Goal: Information Seeking & Learning: Learn about a topic

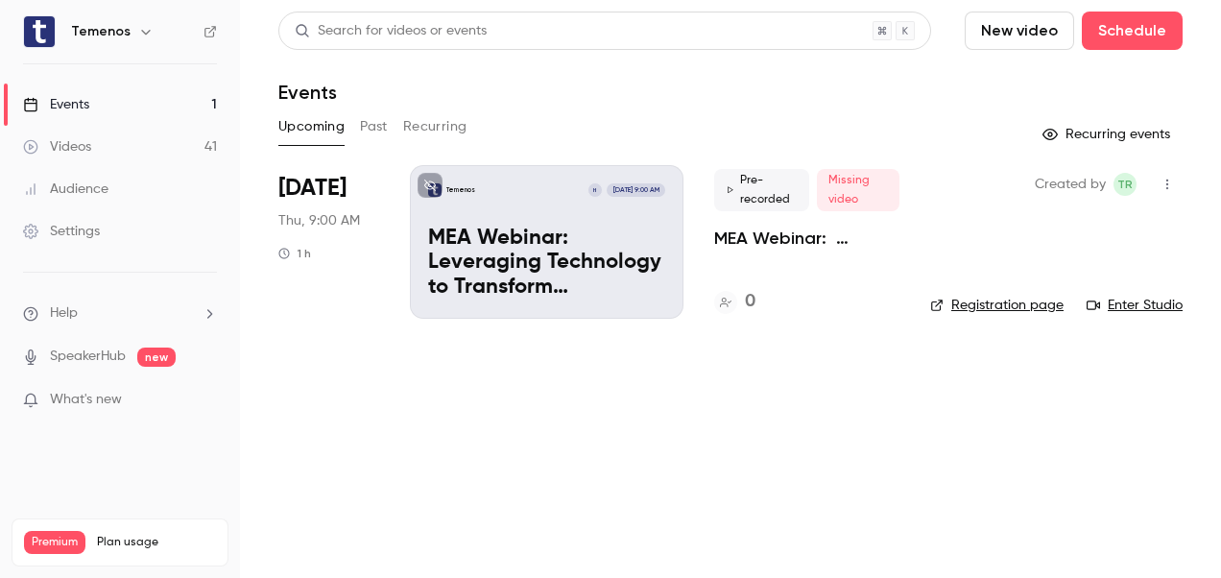
click at [73, 145] on div "Videos" at bounding box center [57, 146] width 68 height 19
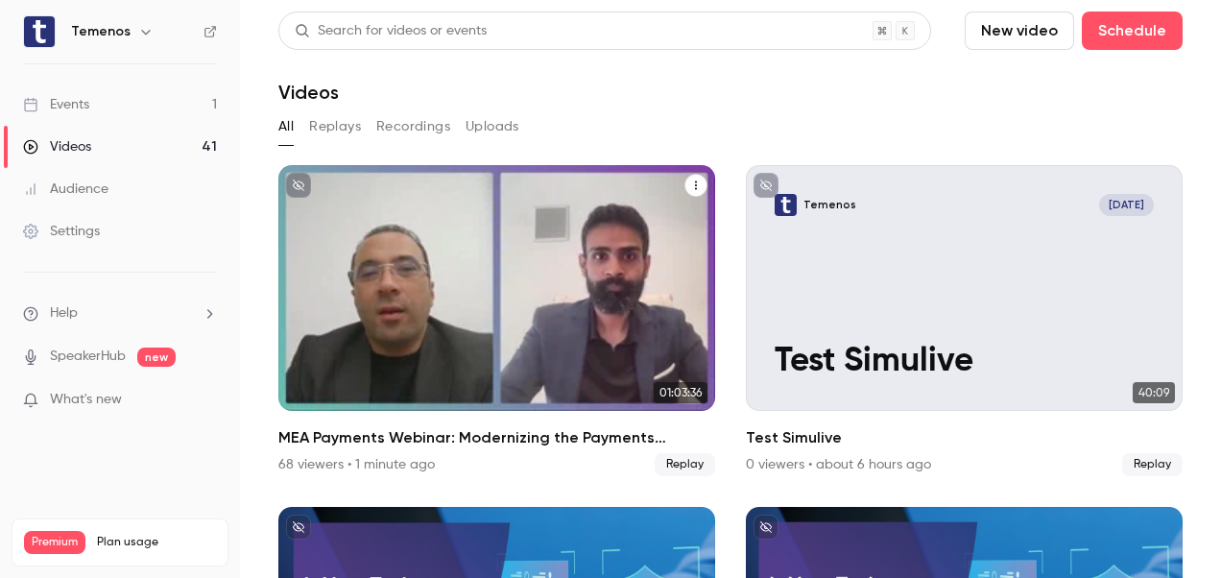
click at [560, 278] on div "MEA Payments Webinar: Modernizing the Payments Technology Stack for Banks in 20…" at bounding box center [496, 288] width 437 height 246
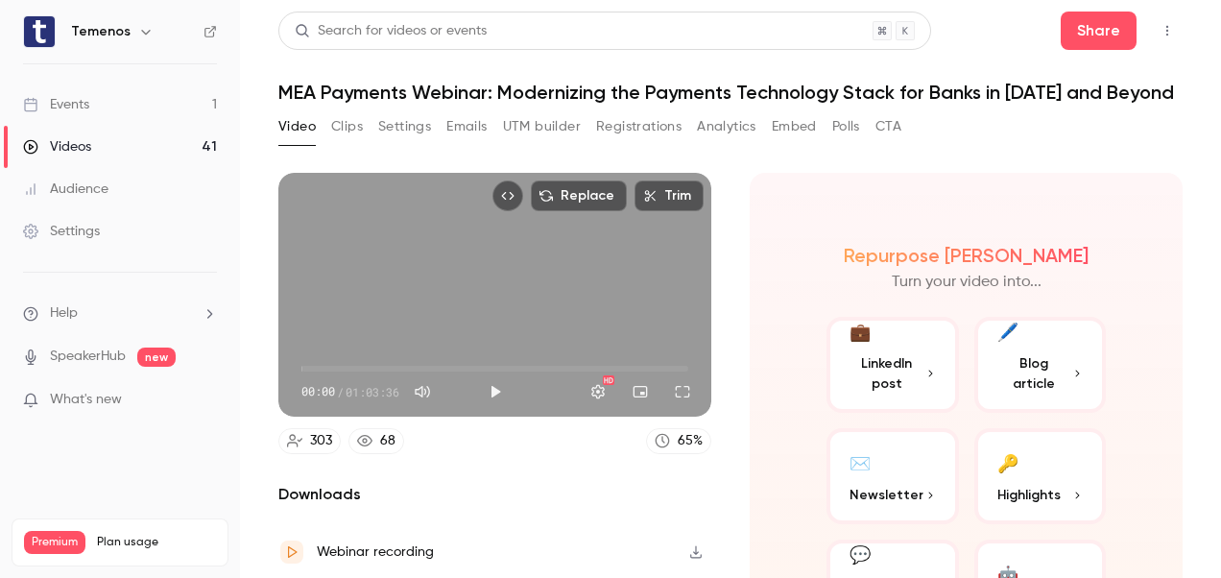
drag, startPoint x: 560, startPoint y: 278, endPoint x: 737, endPoint y: 123, distance: 236.0
click at [737, 123] on section "Video Clips Settings Emails UTM builder Registrations Analytics Embed Polls CTA…" at bounding box center [730, 338] width 904 height 455
click at [737, 123] on button "Analytics" at bounding box center [727, 126] width 60 height 31
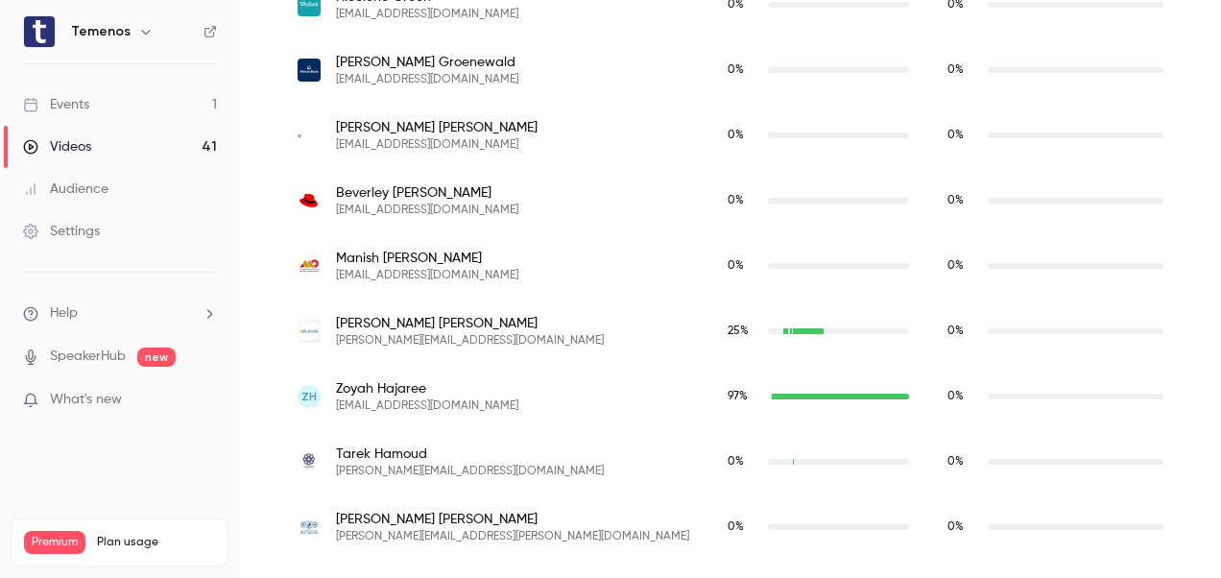
scroll to position [8128, 0]
